Goal: Information Seeking & Learning: Learn about a topic

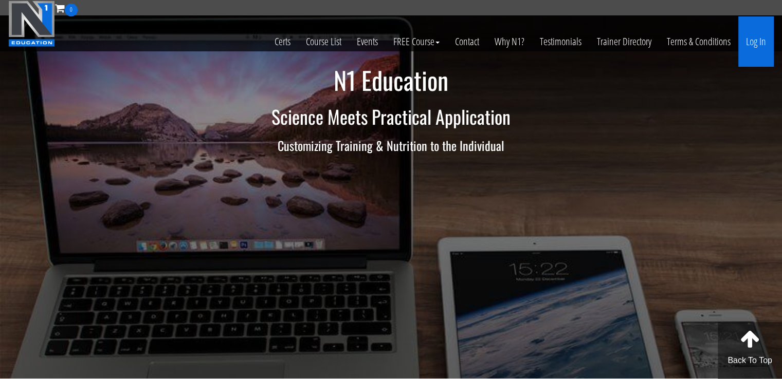
click at [760, 35] on link "Log In" at bounding box center [755, 41] width 35 height 50
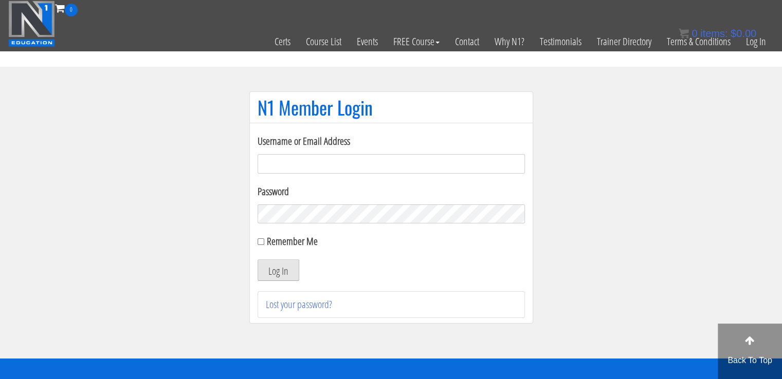
type input "masampavlovic06@gmail.com"
click at [276, 266] on button "Log In" at bounding box center [278, 270] width 42 height 22
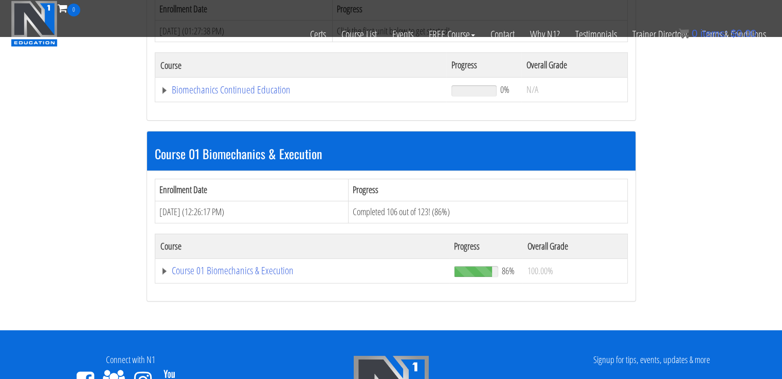
scroll to position [204, 0]
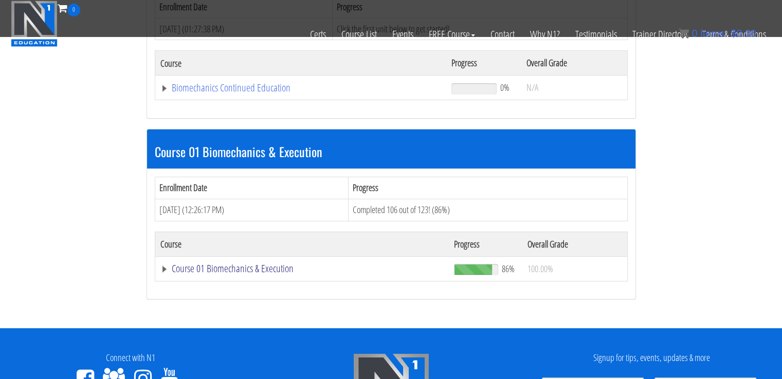
click at [229, 266] on link "Course 01 Biomechanics & Execution" at bounding box center [302, 269] width 284 height 10
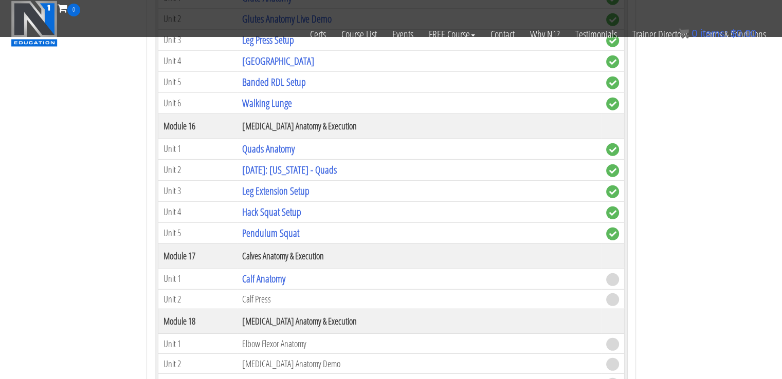
scroll to position [2921, 0]
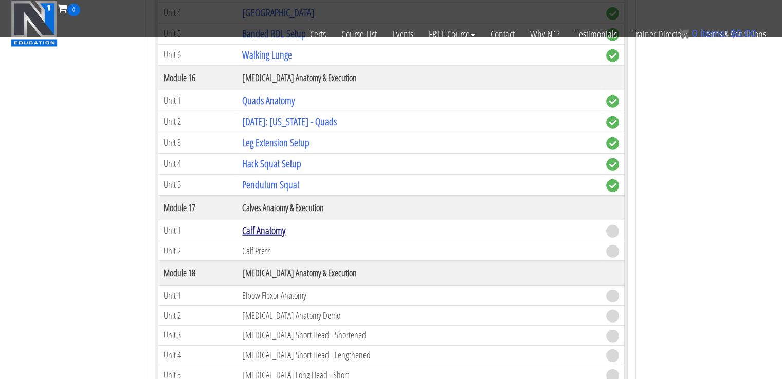
click at [269, 224] on link "Calf Anatomy" at bounding box center [263, 231] width 43 height 14
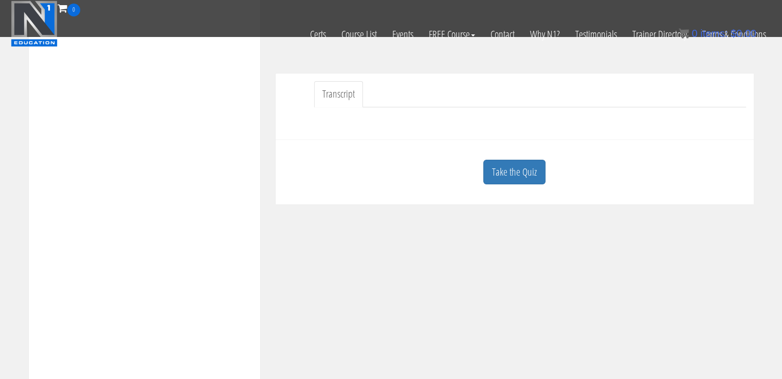
scroll to position [271, 0]
click at [531, 169] on link "Take the Quiz" at bounding box center [514, 166] width 62 height 25
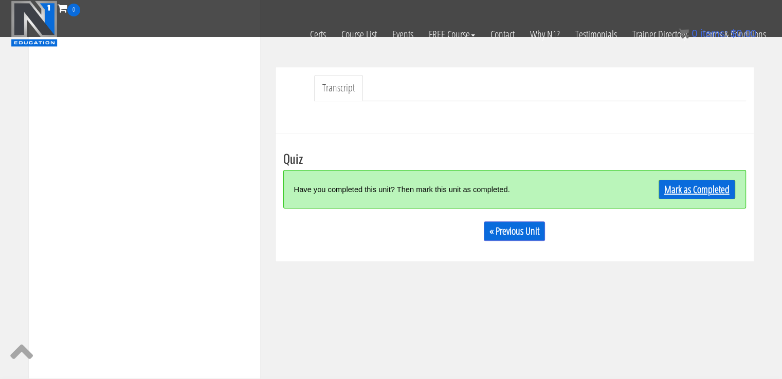
click at [685, 188] on link "Mark as Completed" at bounding box center [696, 190] width 77 height 20
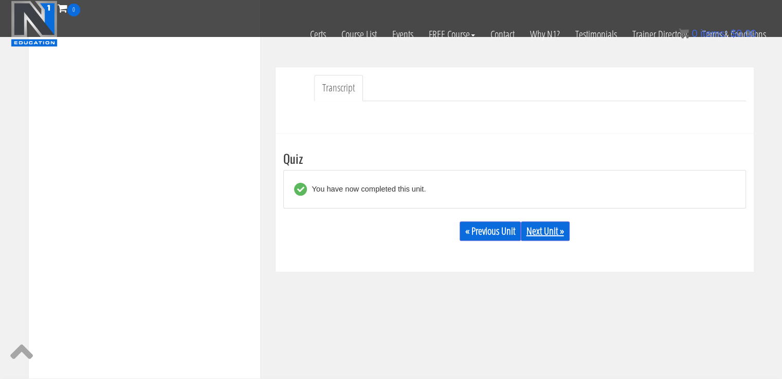
click at [538, 230] on link "Next Unit »" at bounding box center [545, 231] width 49 height 20
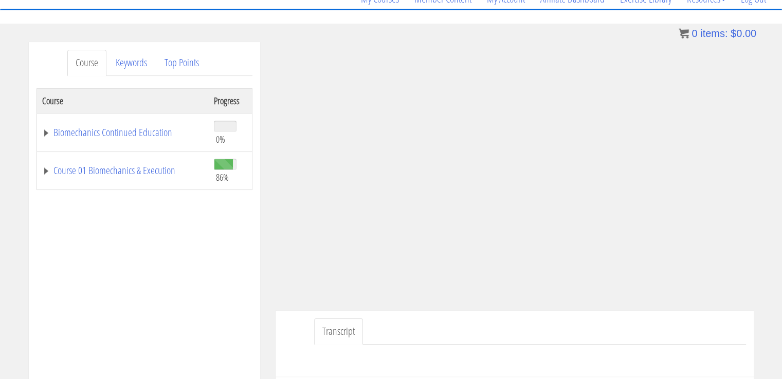
scroll to position [148, 0]
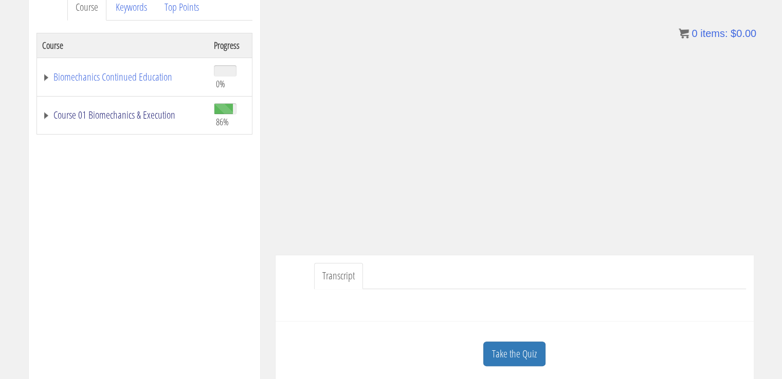
click at [153, 113] on link "Course 01 Biomechanics & Execution" at bounding box center [122, 115] width 161 height 10
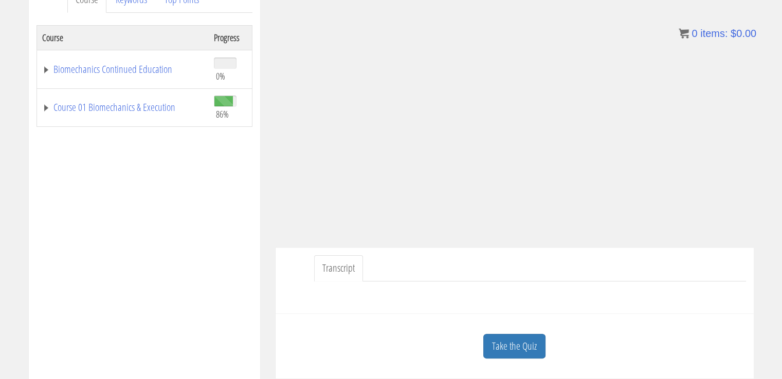
scroll to position [201, 0]
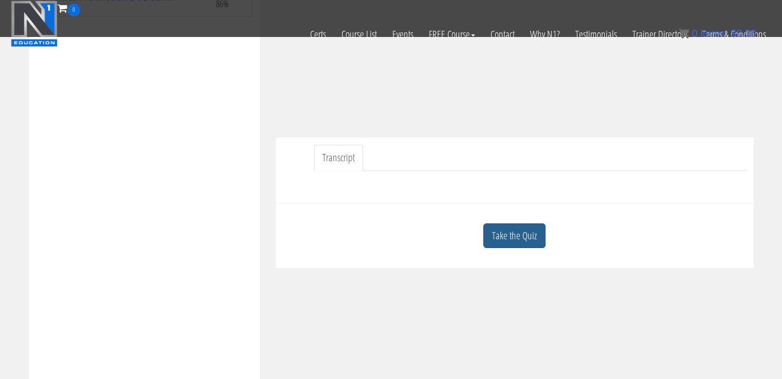
click at [519, 224] on link "Take the Quiz" at bounding box center [514, 236] width 62 height 25
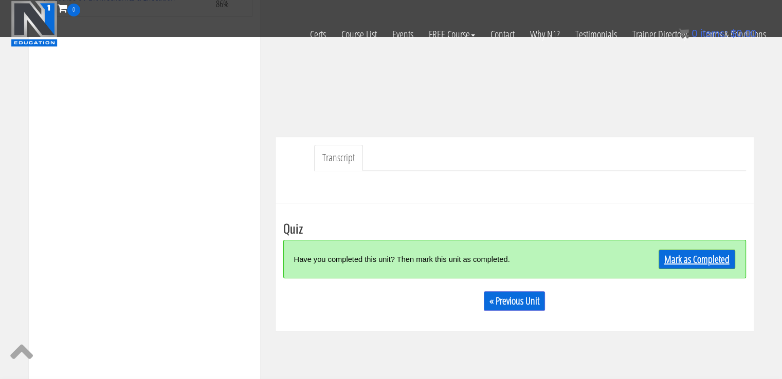
click at [726, 256] on link "Mark as Completed" at bounding box center [696, 260] width 77 height 20
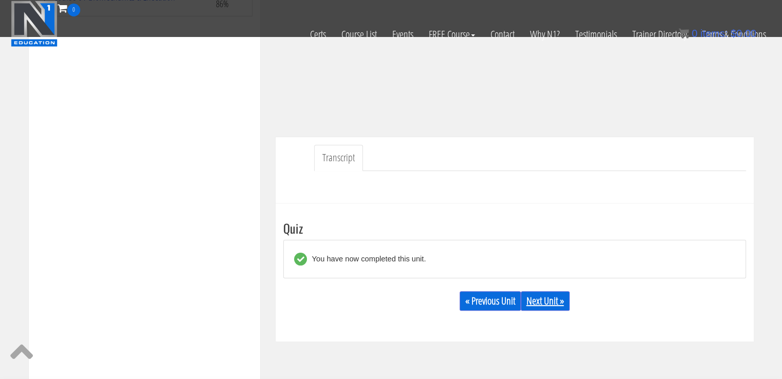
click at [546, 297] on link "Next Unit »" at bounding box center [545, 301] width 49 height 20
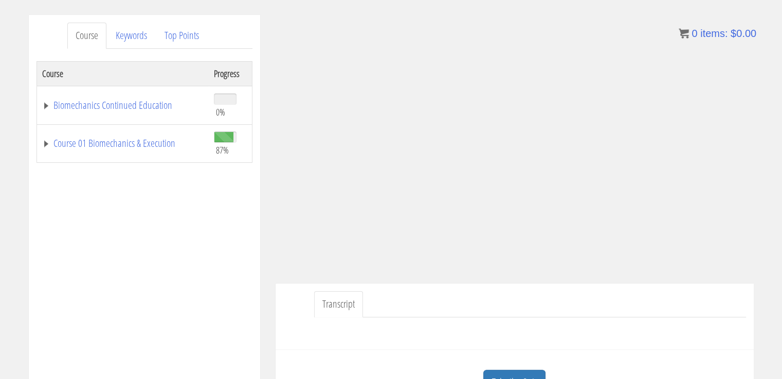
scroll to position [122, 0]
